Goal: Book appointment/travel/reservation

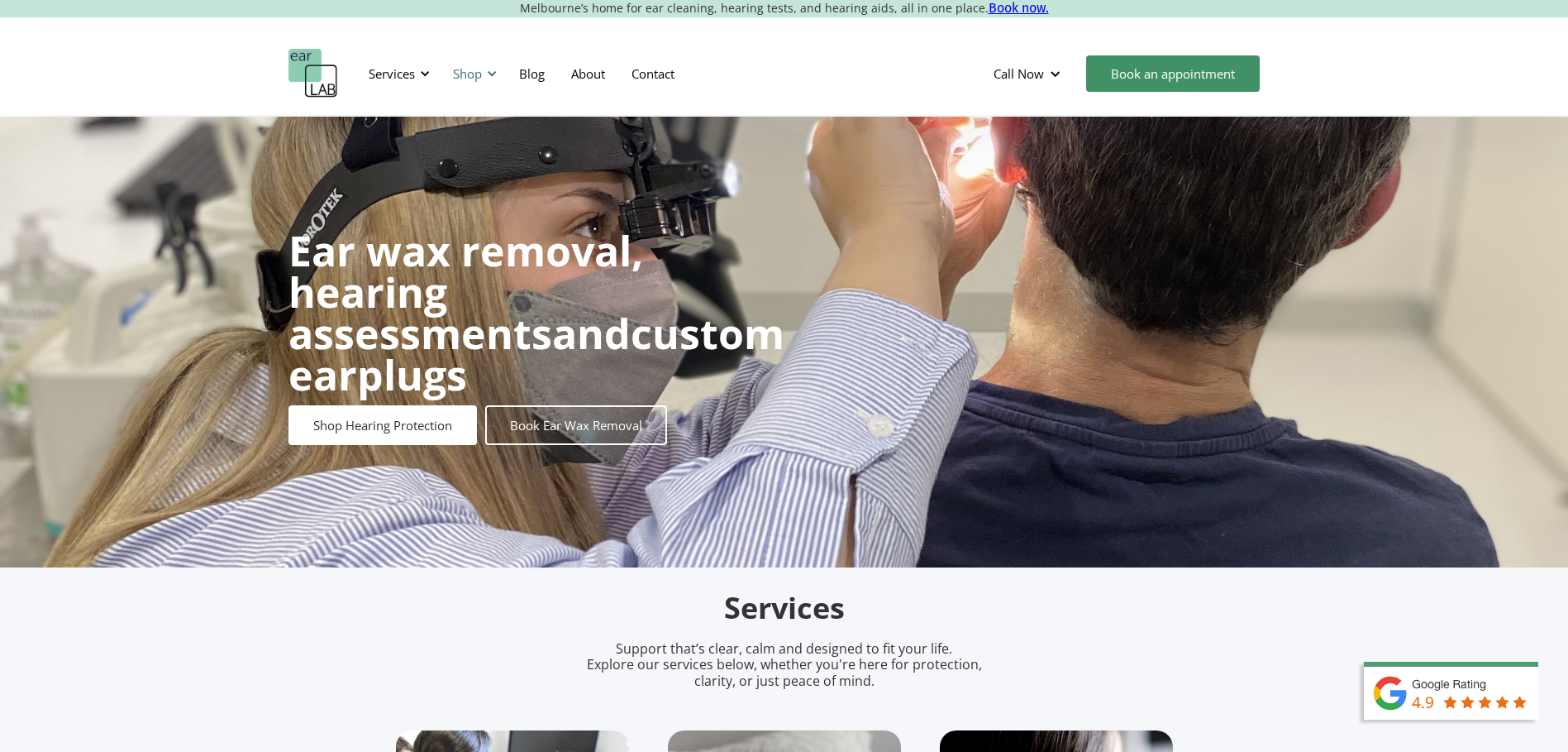
click at [468, 73] on div "Shop" at bounding box center [467, 74] width 29 height 17
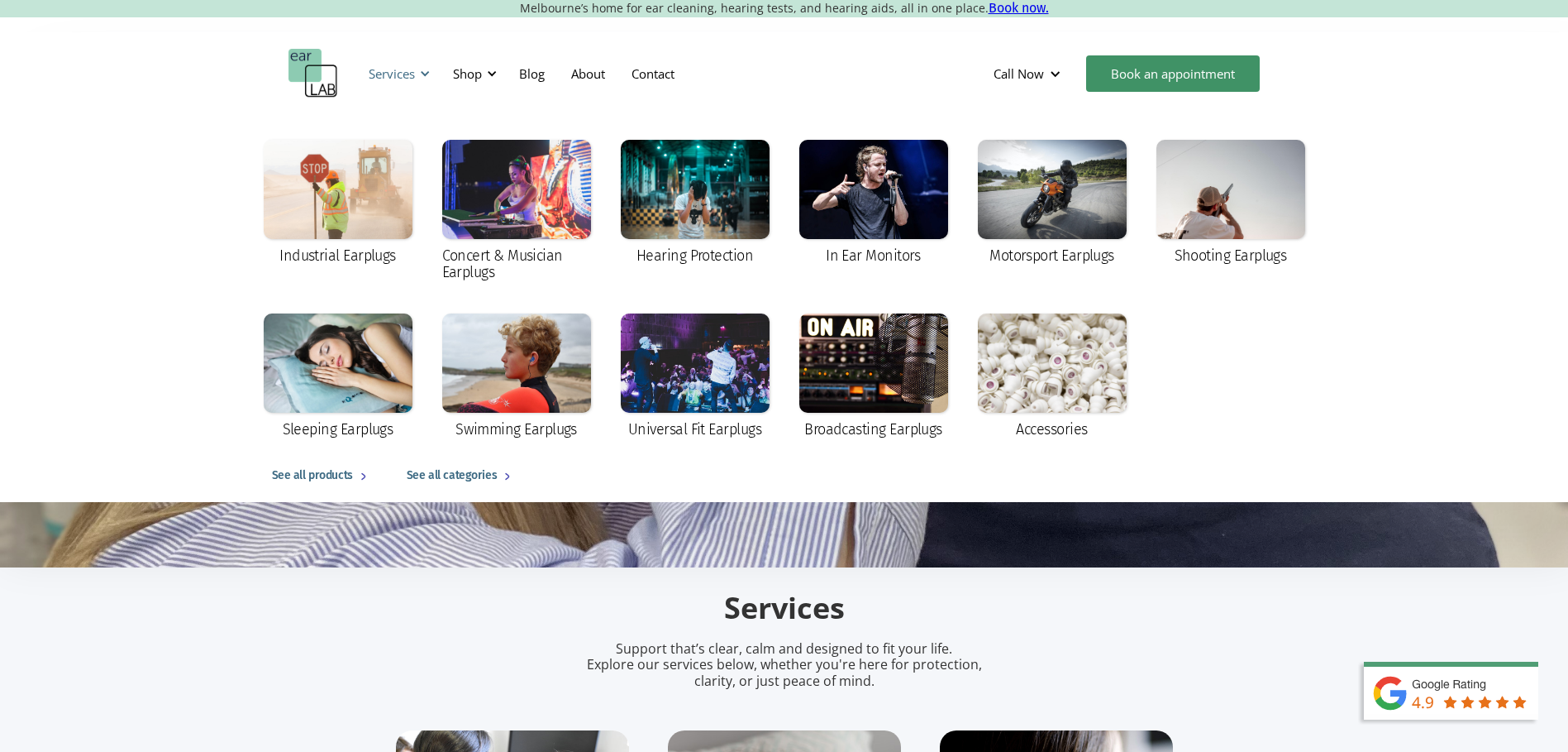
click at [411, 73] on div "Services" at bounding box center [392, 74] width 47 height 17
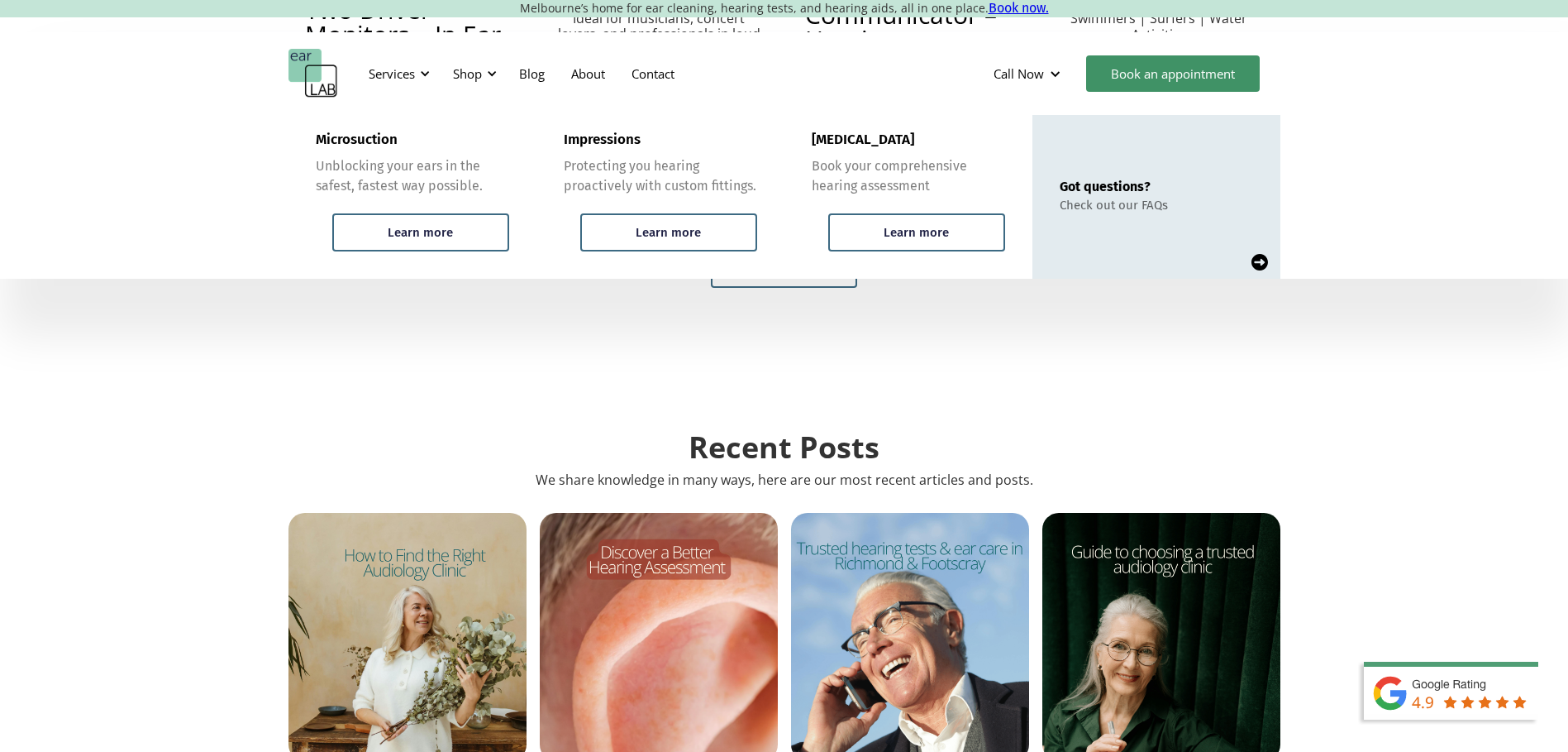
scroll to position [4383, 0]
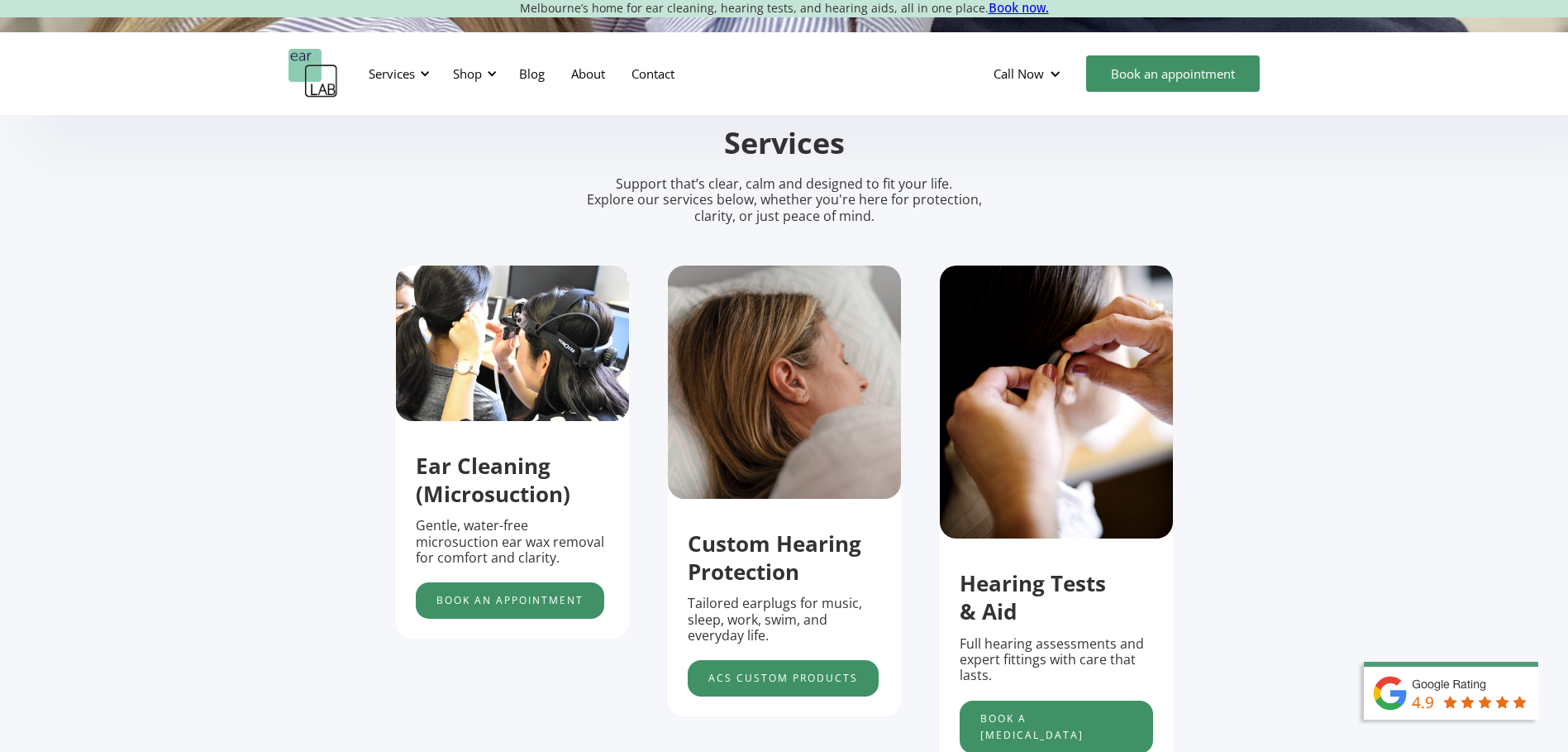
scroll to position [496, 0]
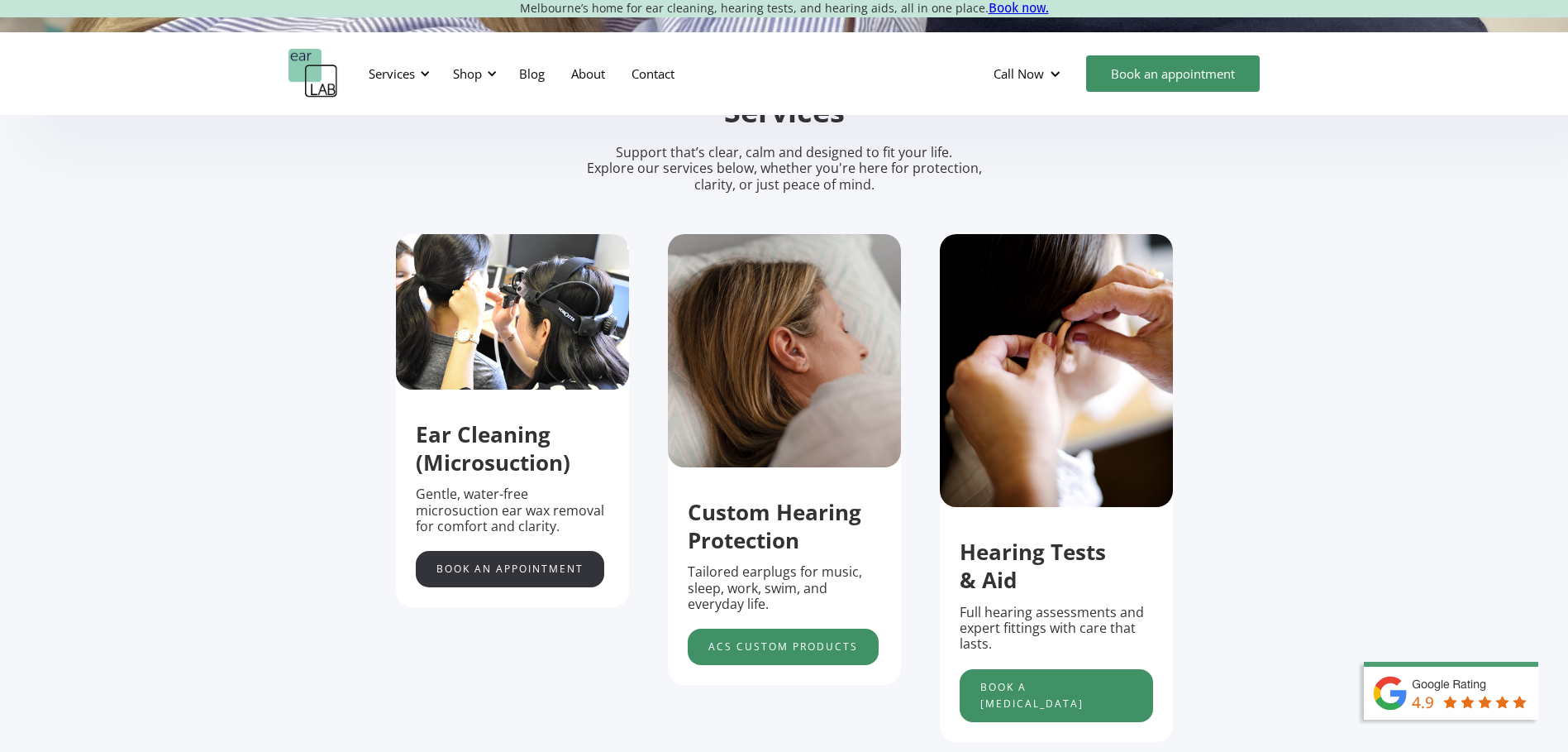
click at [495, 570] on link "Book an appointment" at bounding box center [510, 569] width 189 height 37
